Goal: Register for event/course

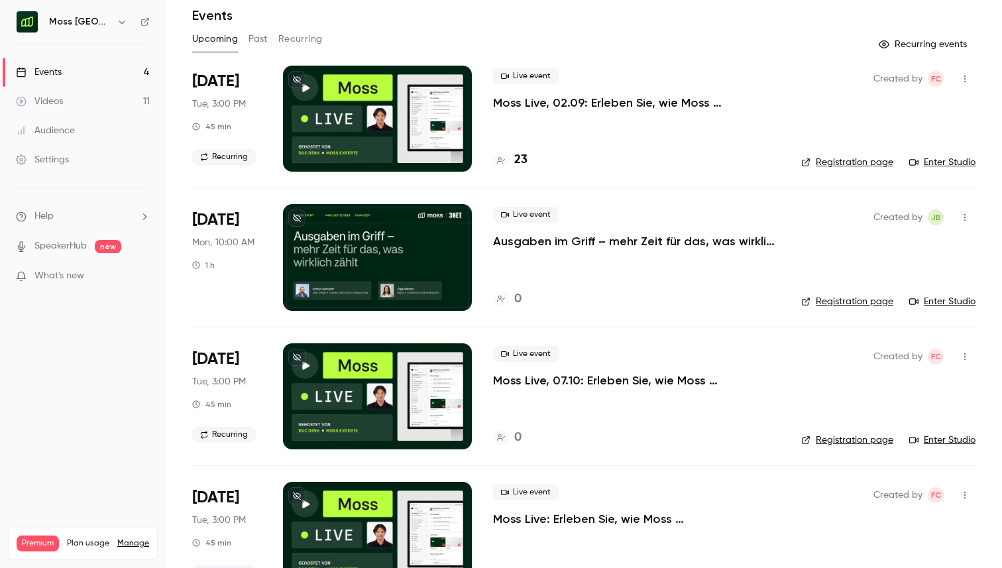
scroll to position [49, 0]
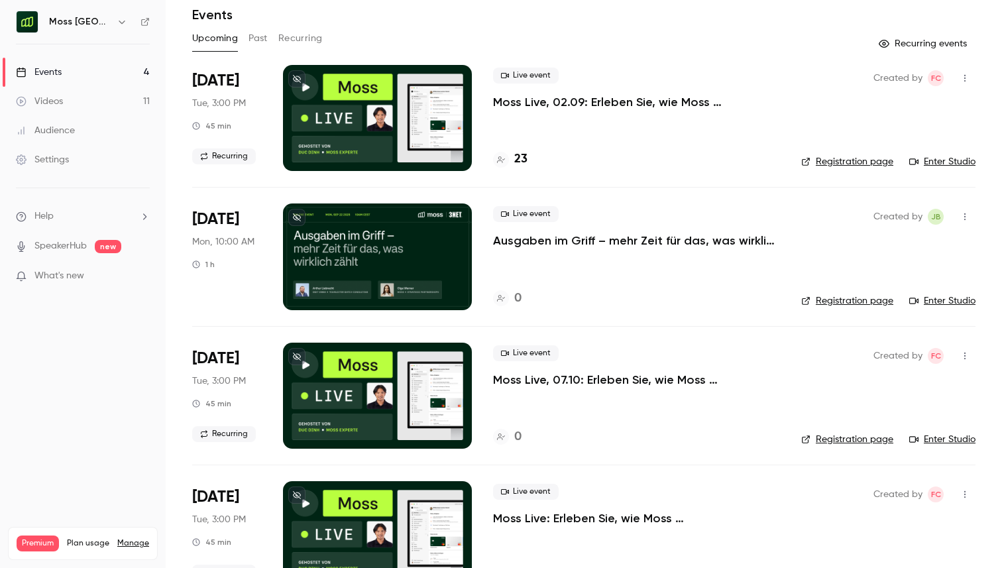
click at [669, 91] on div "Live event Moss Live, 02.09: Erleben Sie, wie Moss Ausgabenmanagement automatis…" at bounding box center [636, 89] width 287 height 42
click at [661, 99] on p "Moss Live, 02.09: Erleben Sie, wie Moss Ausgabenmanagement automatisiert" at bounding box center [636, 102] width 287 height 16
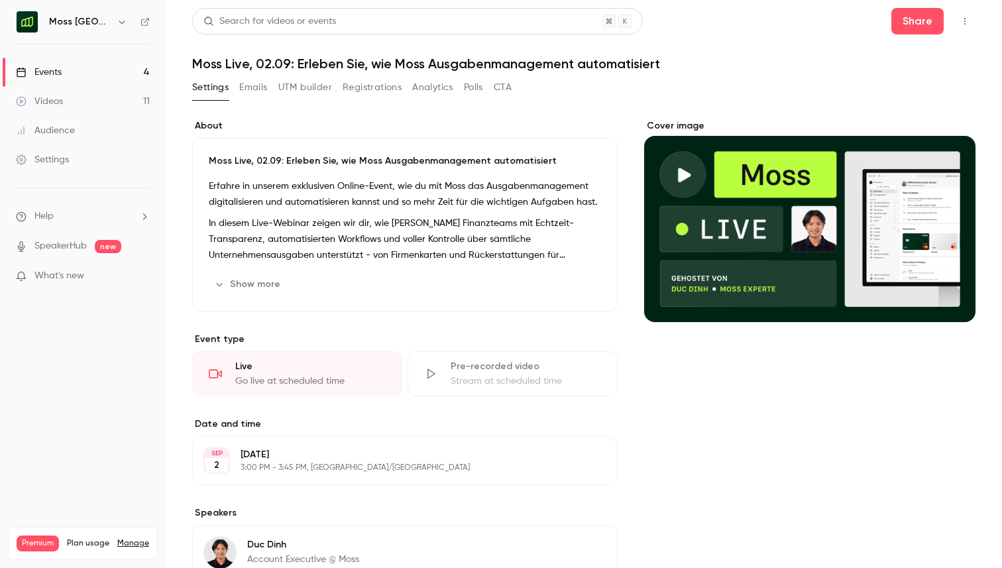
click at [390, 95] on button "Registrations" at bounding box center [372, 87] width 59 height 21
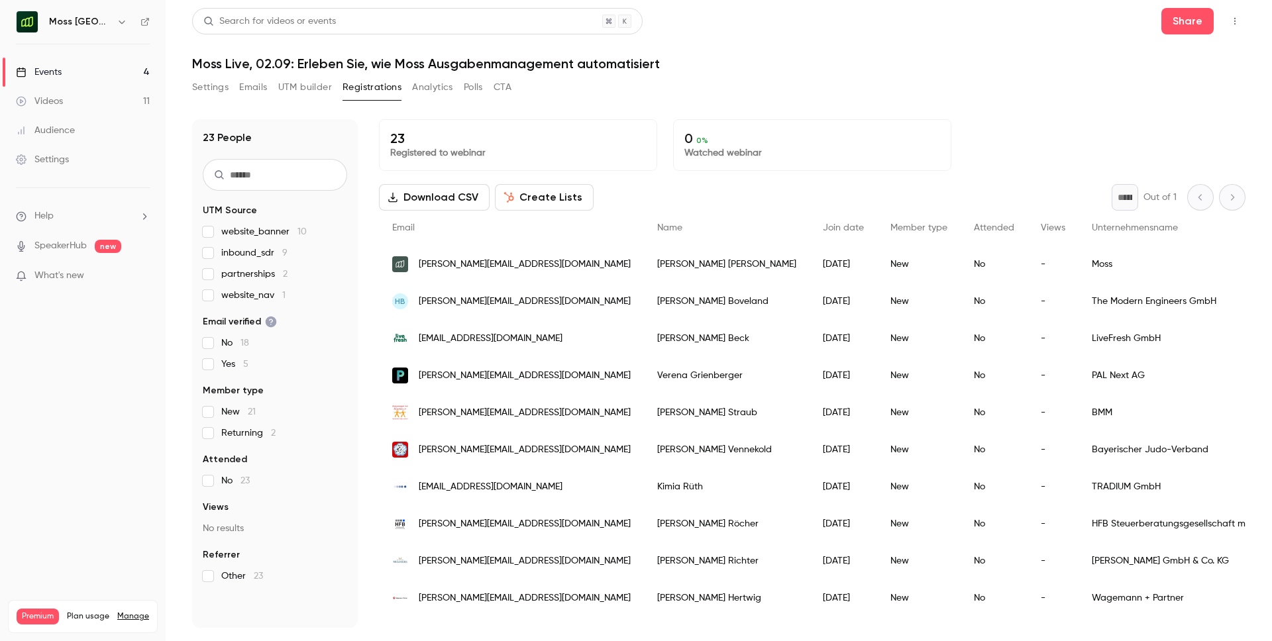
click at [106, 30] on div "[PERSON_NAME] [GEOGRAPHIC_DATA]" at bounding box center [83, 22] width 134 height 23
click at [106, 27] on h6 "[PERSON_NAME] [GEOGRAPHIC_DATA]" at bounding box center [80, 21] width 62 height 13
click at [120, 19] on icon "button" at bounding box center [122, 22] width 11 height 11
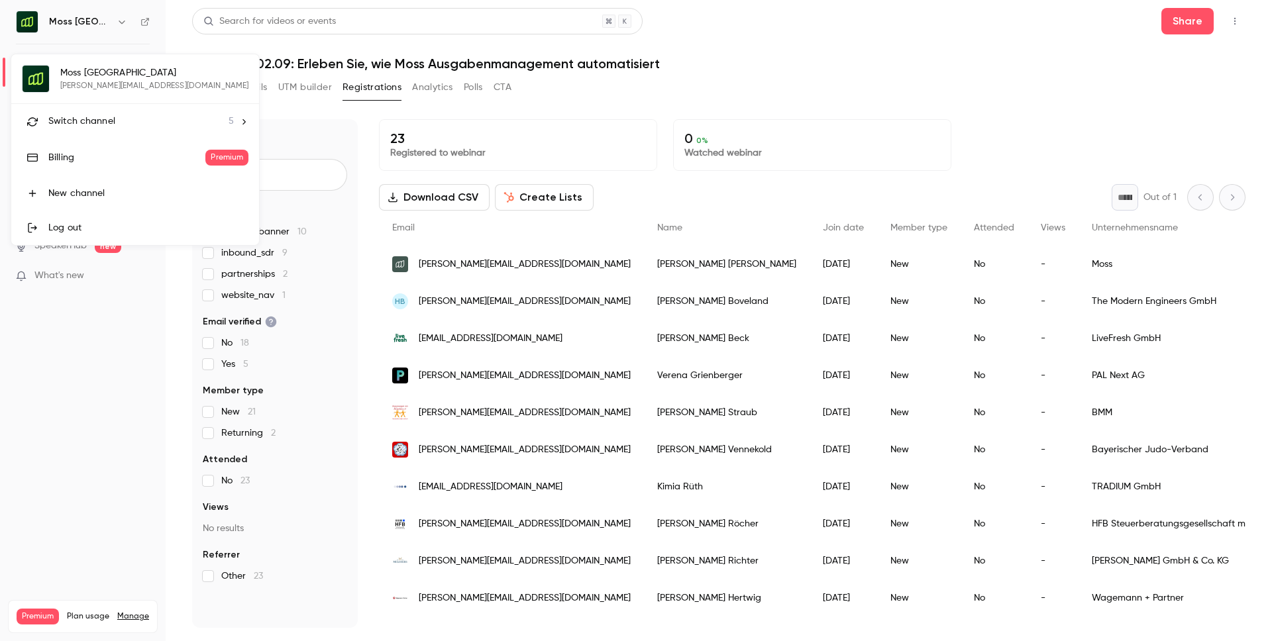
click at [98, 114] on li "Switch channel 5" at bounding box center [135, 121] width 248 height 35
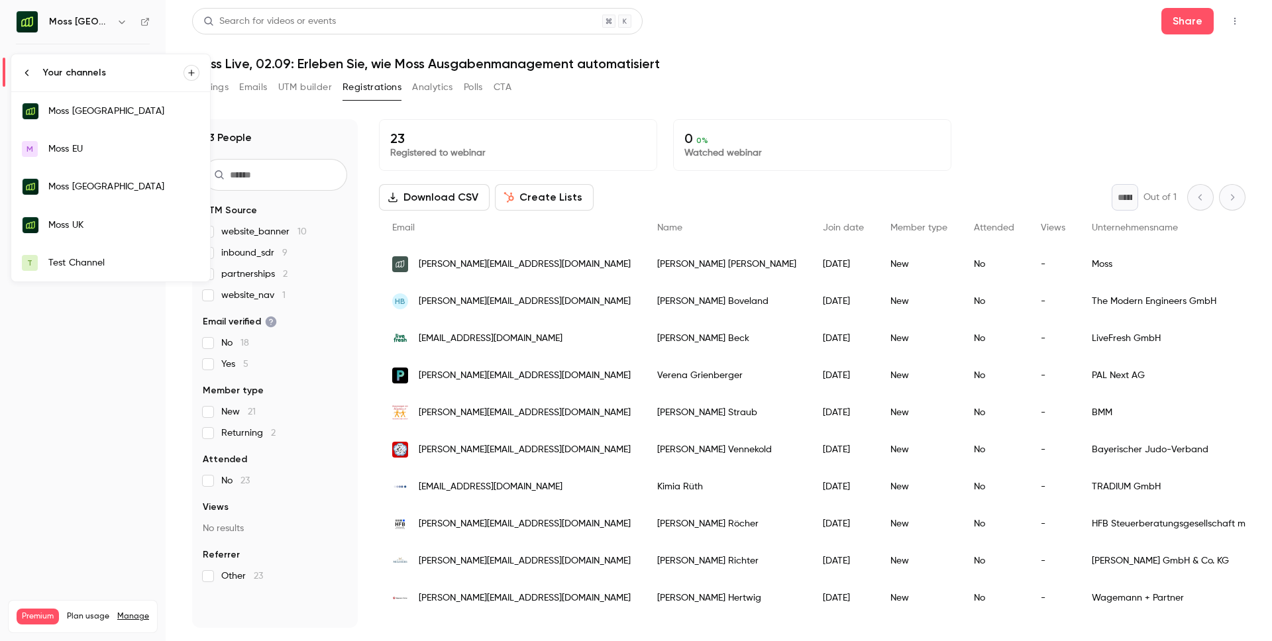
click at [89, 221] on div "Moss UK" at bounding box center [123, 225] width 151 height 13
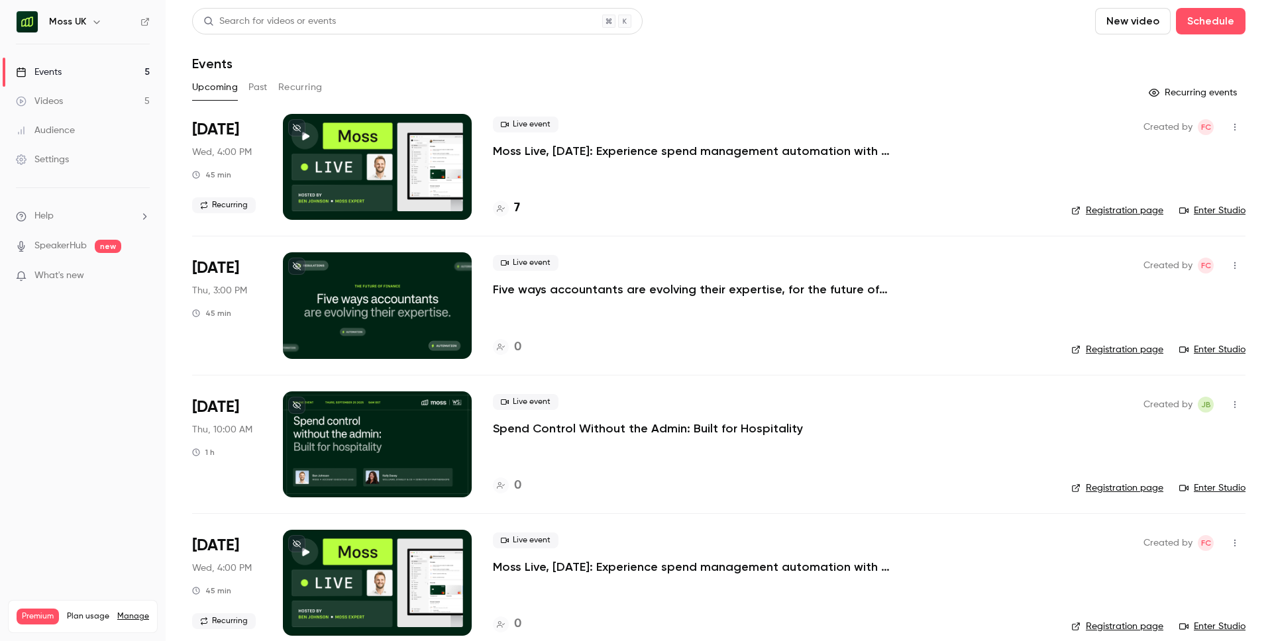
click at [614, 148] on p "Moss Live, Sep 3: Experience spend management automation with Moss" at bounding box center [692, 151] width 398 height 16
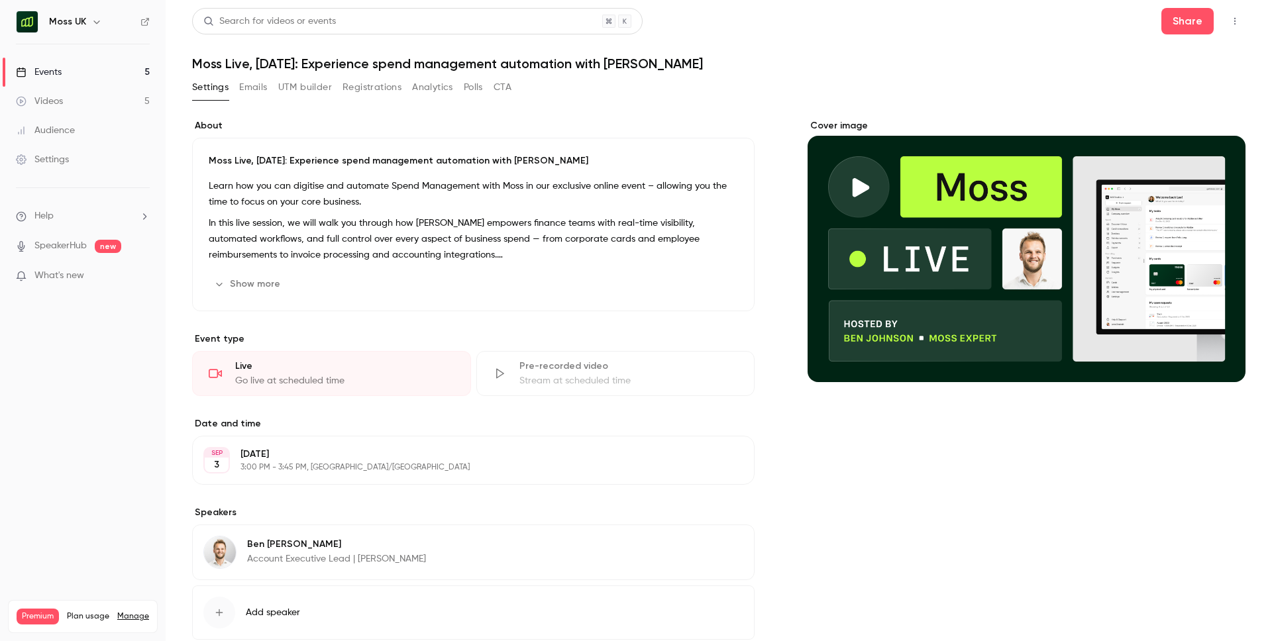
click at [370, 80] on button "Registrations" at bounding box center [372, 87] width 59 height 21
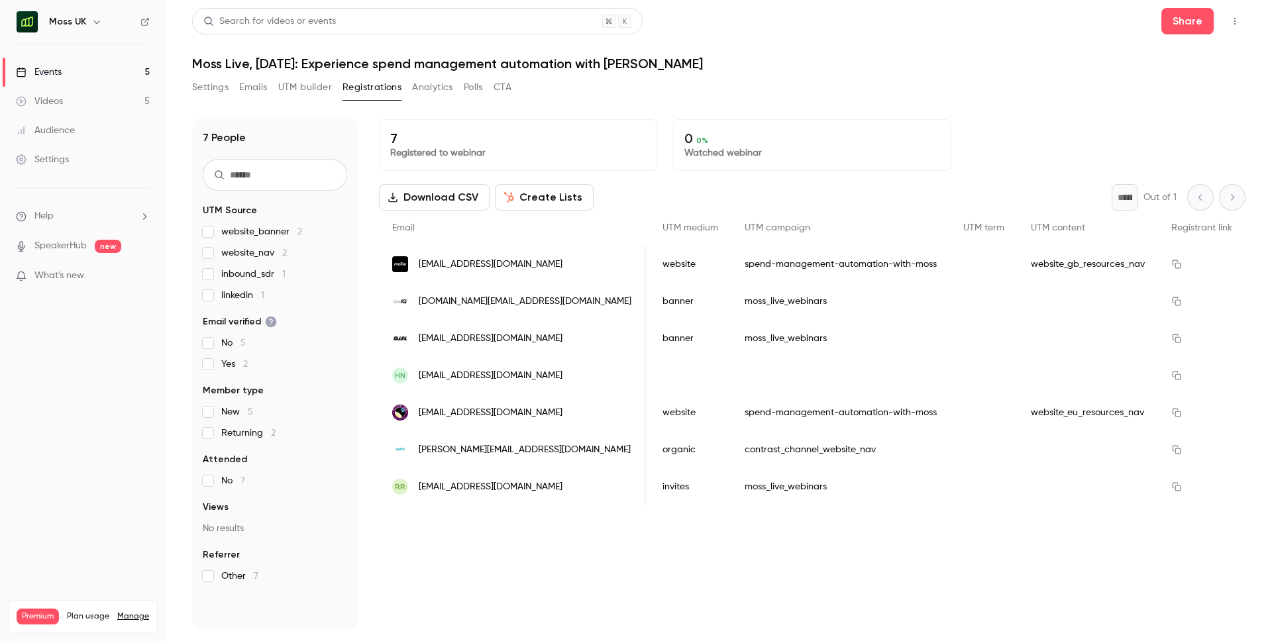
scroll to position [0, 3157]
